Goal: Use online tool/utility: Utilize a website feature to perform a specific function

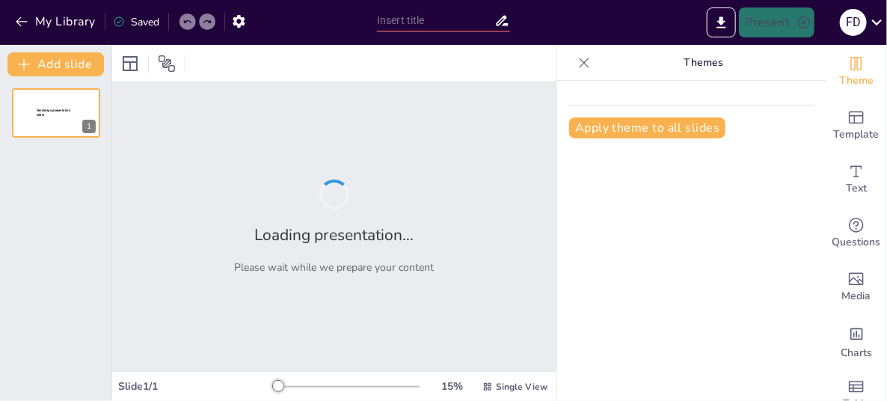
type input "Imported Plantilla Capacitación Formacryl 2025.pptx"
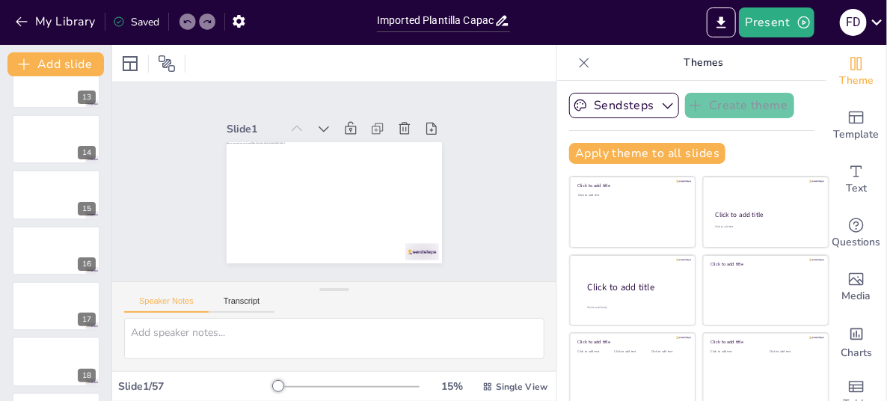
scroll to position [246, 0]
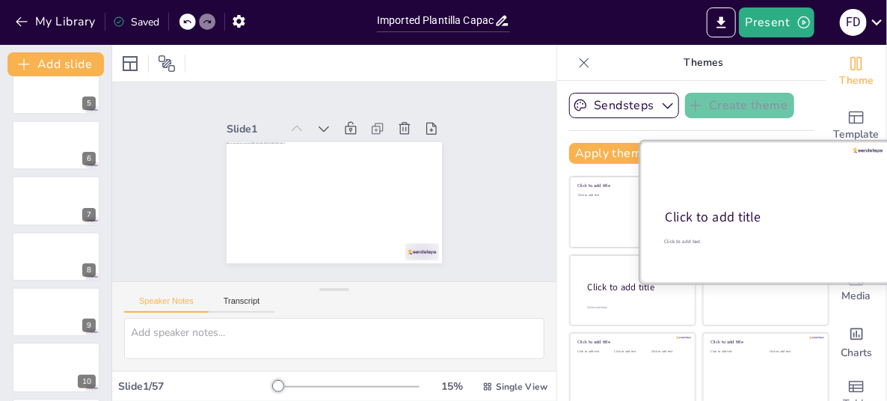
click at [740, 206] on div at bounding box center [765, 211] width 251 height 141
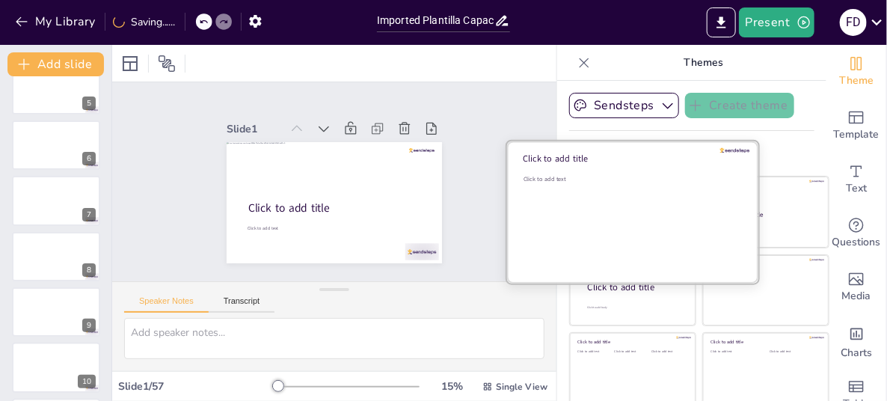
click at [601, 192] on div "Click to add text" at bounding box center [631, 221] width 214 height 93
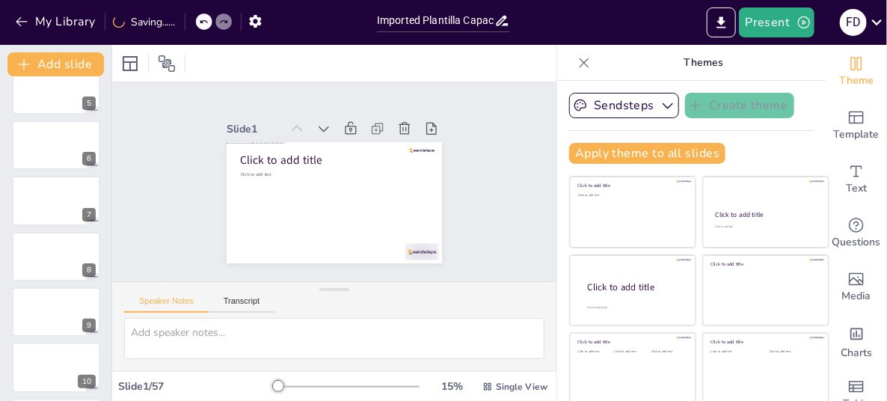
click at [203, 21] on icon at bounding box center [203, 22] width 7 height 4
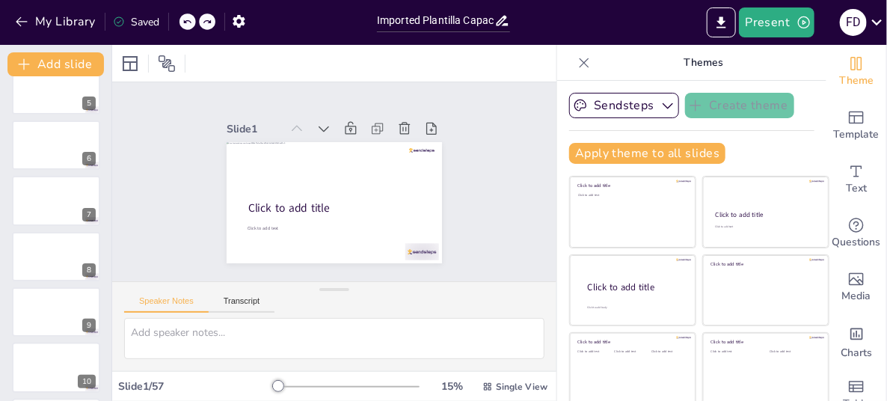
click at [203, 21] on icon at bounding box center [207, 21] width 9 height 9
click at [203, 21] on div at bounding box center [198, 21] width 36 height 16
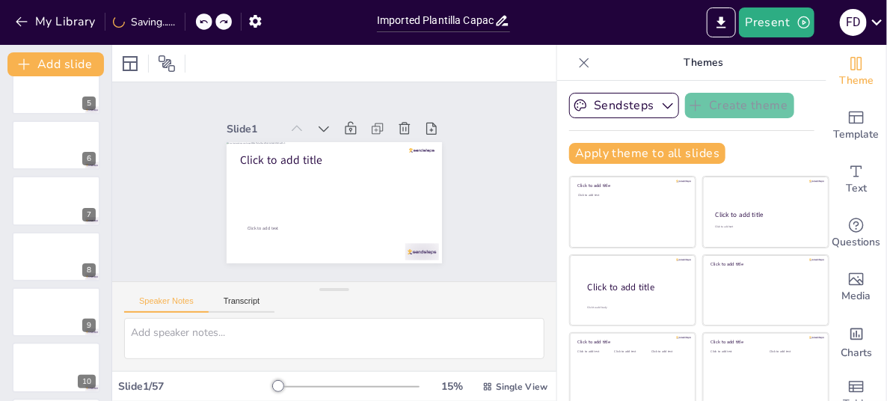
click at [203, 21] on icon at bounding box center [203, 22] width 7 height 4
click at [540, 21] on div "Present F D" at bounding box center [703, 22] width 370 height 30
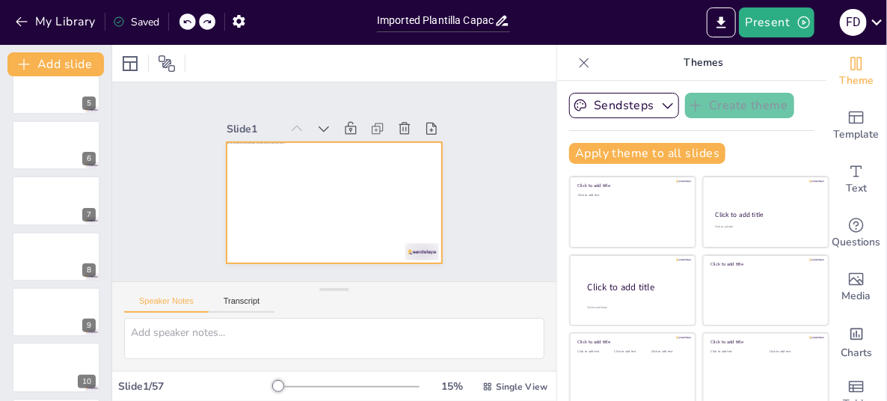
click at [396, 159] on div at bounding box center [319, 167] width 234 height 241
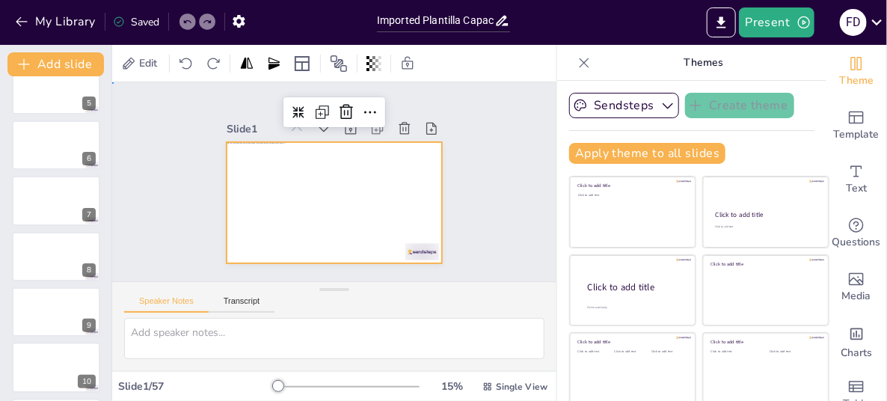
click at [498, 125] on div "Slide 1 Slide 2 Slide 3 Slide 4 Slide 5 Slide 6 Slide 7 Slide 8 Slide 9 Slide 1…" at bounding box center [334, 181] width 327 height 484
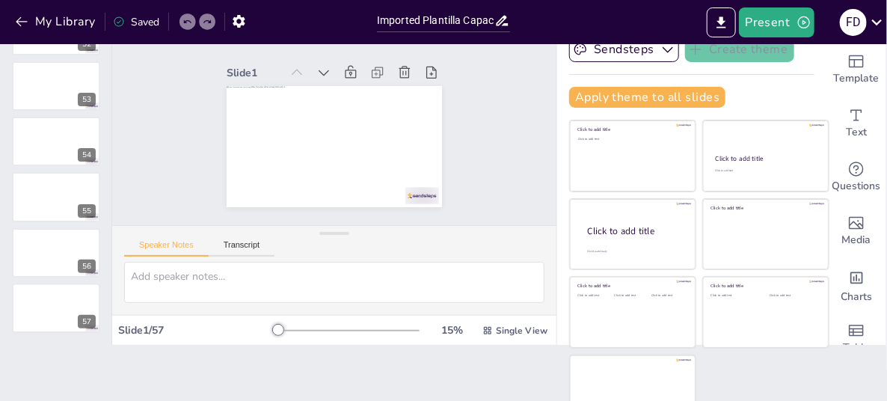
scroll to position [78, 0]
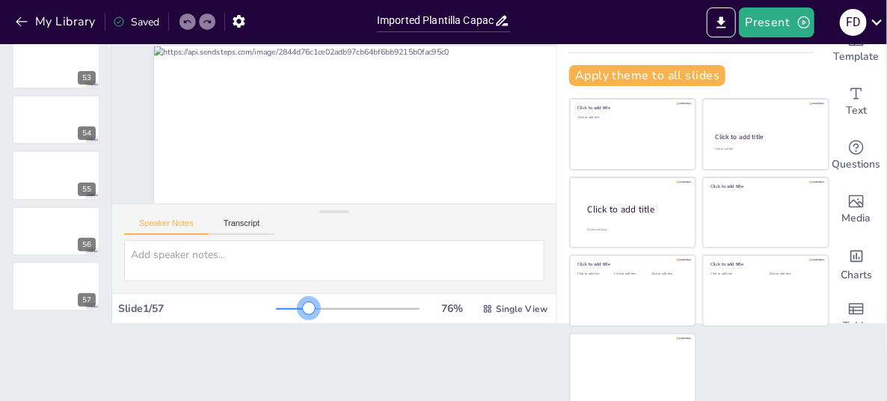
click at [289, 306] on div at bounding box center [348, 309] width 144 height 12
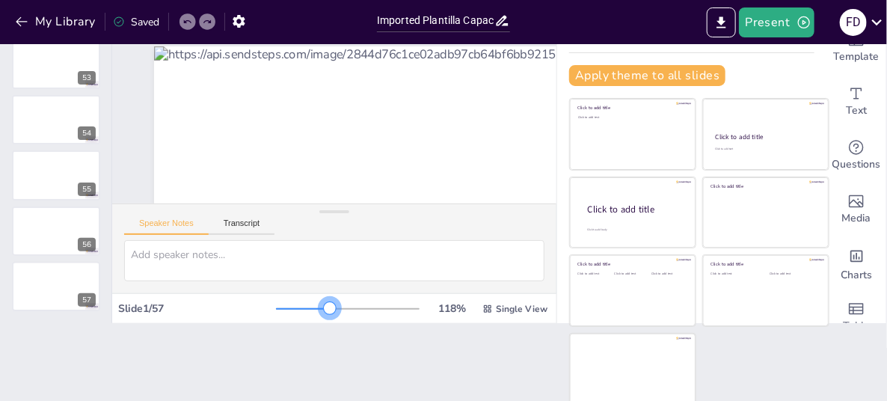
click at [310, 308] on div at bounding box center [348, 309] width 144 height 12
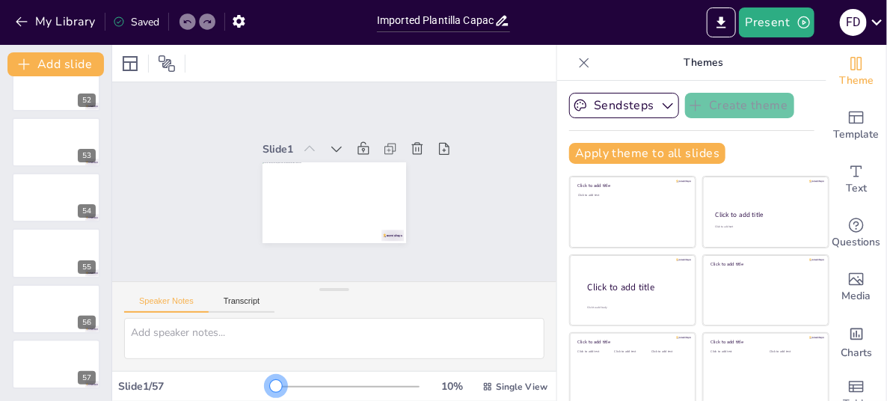
scroll to position [0, 0]
drag, startPoint x: 304, startPoint y: 380, endPoint x: 254, endPoint y: 382, distance: 50.1
click at [270, 382] on div at bounding box center [276, 386] width 12 height 12
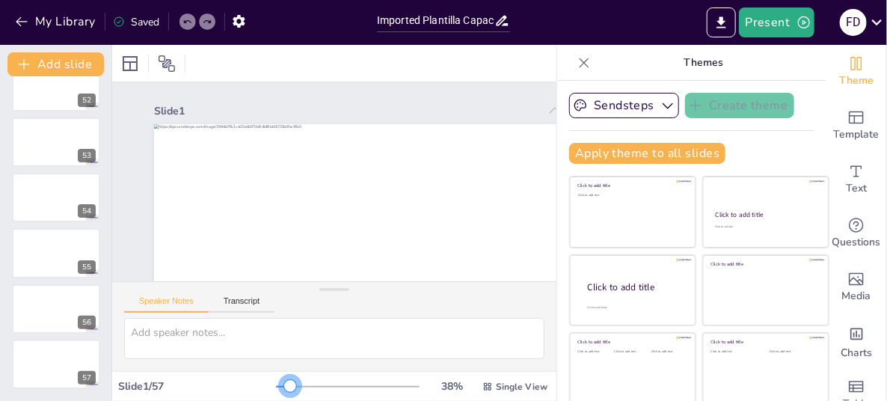
click at [276, 381] on div at bounding box center [348, 387] width 144 height 12
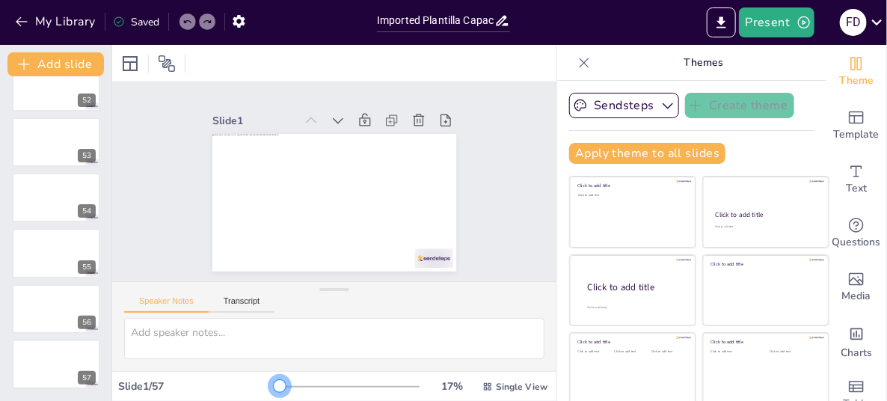
click at [276, 386] on div at bounding box center [278, 386] width 4 height 1
click at [605, 101] on button "Sendsteps" at bounding box center [624, 105] width 110 height 25
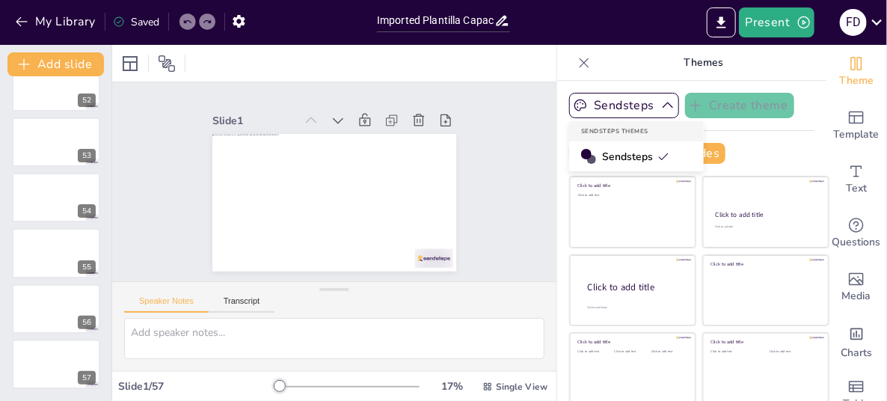
click at [743, 61] on p "Themes" at bounding box center [703, 63] width 215 height 36
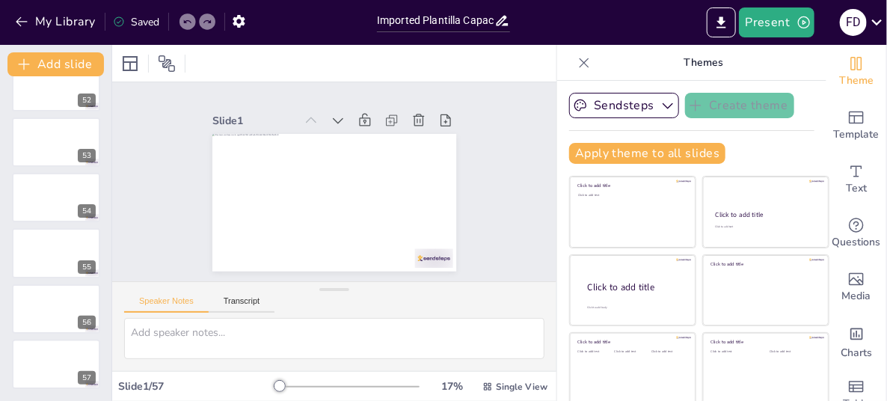
click at [733, 144] on div "Apply theme to all slides" at bounding box center [691, 153] width 245 height 21
click at [238, 301] on button "Transcript" at bounding box center [242, 304] width 67 height 16
click at [480, 304] on button "Google US English (en-US)" at bounding box center [434, 303] width 150 height 24
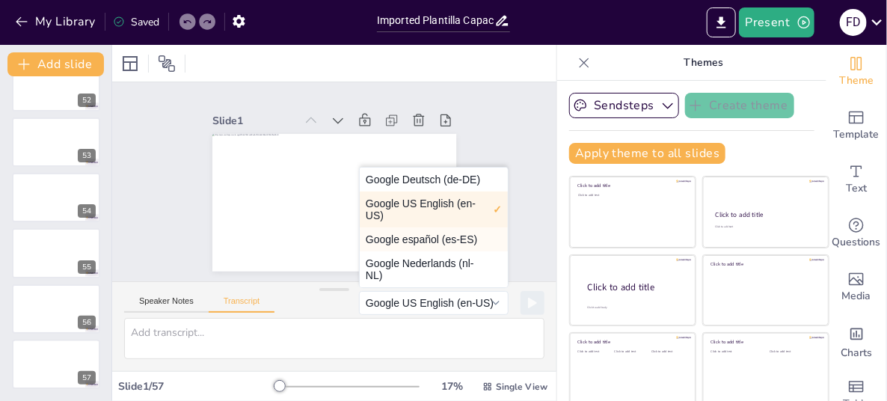
click at [438, 237] on button "Google español (es-ES)" at bounding box center [434, 239] width 148 height 24
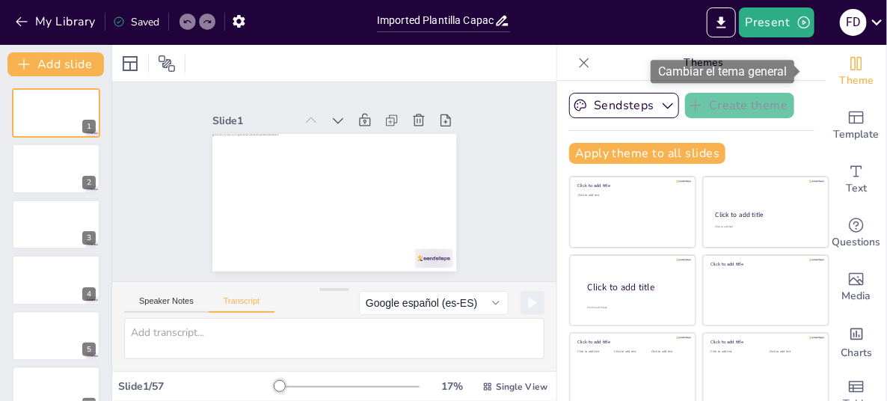
click at [851, 69] on icon "Change the overall theme" at bounding box center [856, 63] width 11 height 13
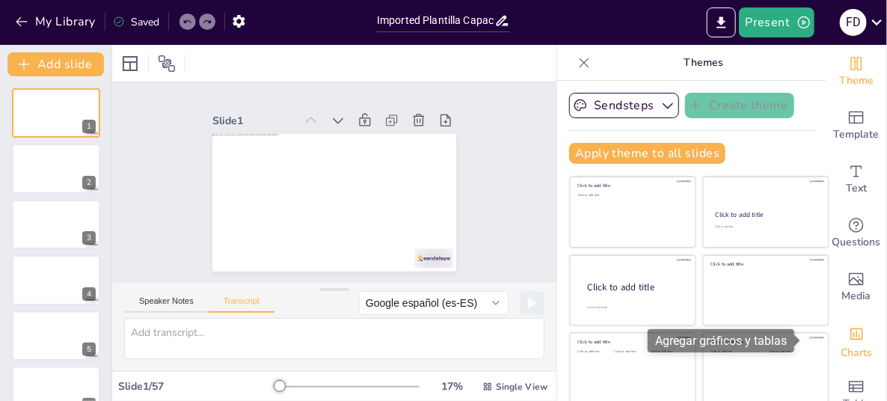
click at [849, 341] on icon "Add charts and graphs" at bounding box center [857, 334] width 16 height 16
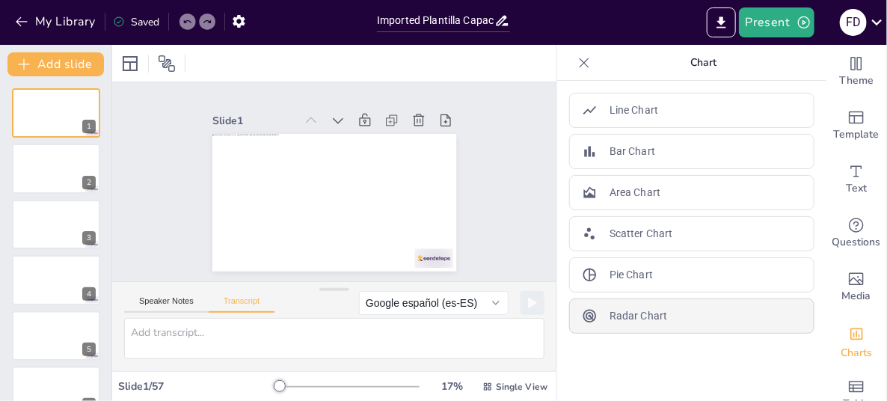
click at [662, 305] on div "Radar Chart" at bounding box center [691, 315] width 245 height 35
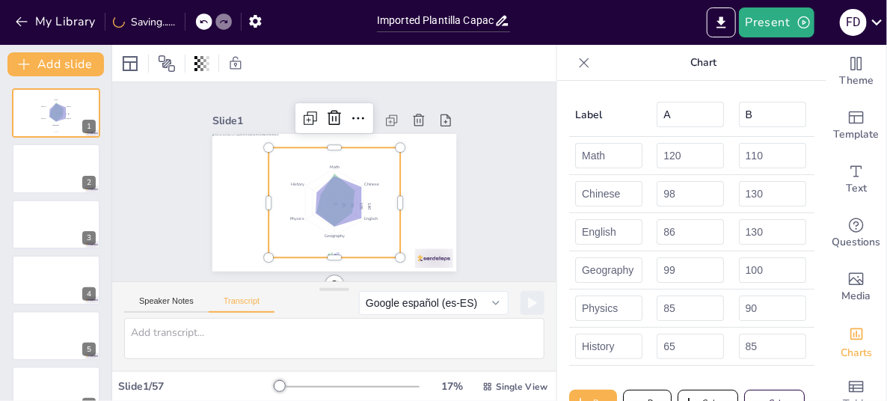
click at [577, 62] on icon at bounding box center [584, 62] width 15 height 15
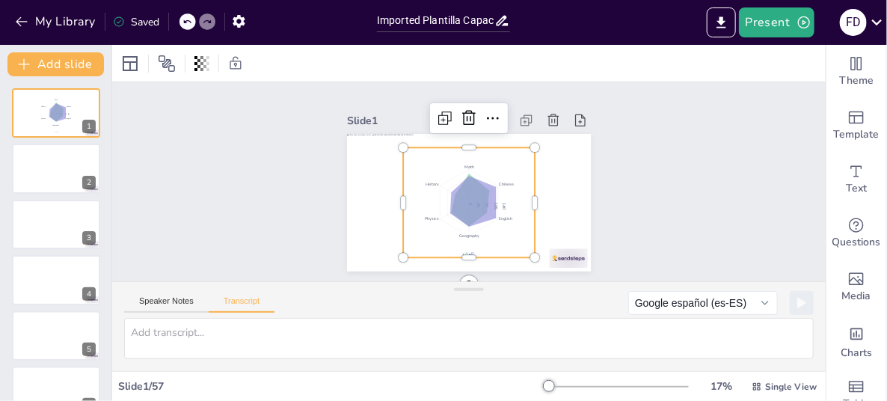
click at [200, 18] on div at bounding box center [207, 21] width 16 height 16
